Goal: Information Seeking & Learning: Learn about a topic

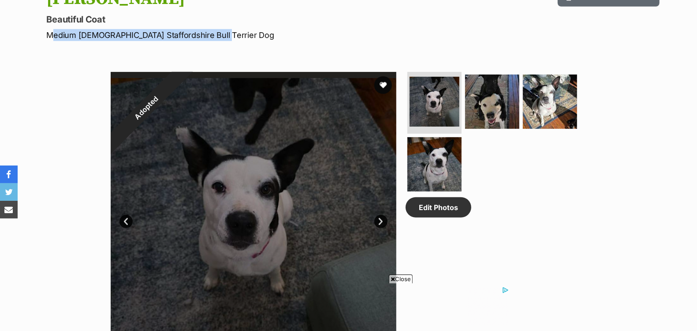
drag, startPoint x: 219, startPoint y: 34, endPoint x: 48, endPoint y: 36, distance: 171.2
click at [48, 36] on p "Medium [DEMOGRAPHIC_DATA] Staffordshire Bull Terrier Dog" at bounding box center [233, 35] width 373 height 12
copy p "Medium [DEMOGRAPHIC_DATA] Staffordshire Bull Terrier Dog"
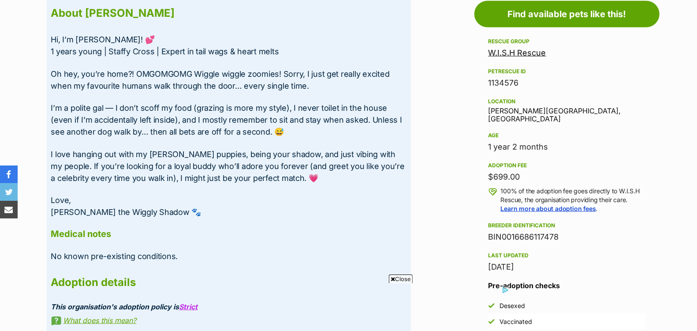
scroll to position [817, 0]
